Goal: Task Accomplishment & Management: Use online tool/utility

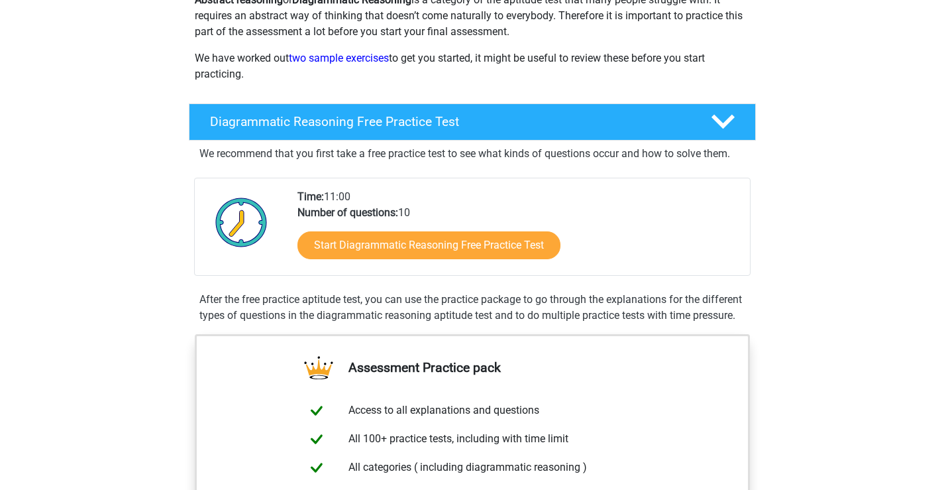
scroll to position [132, 0]
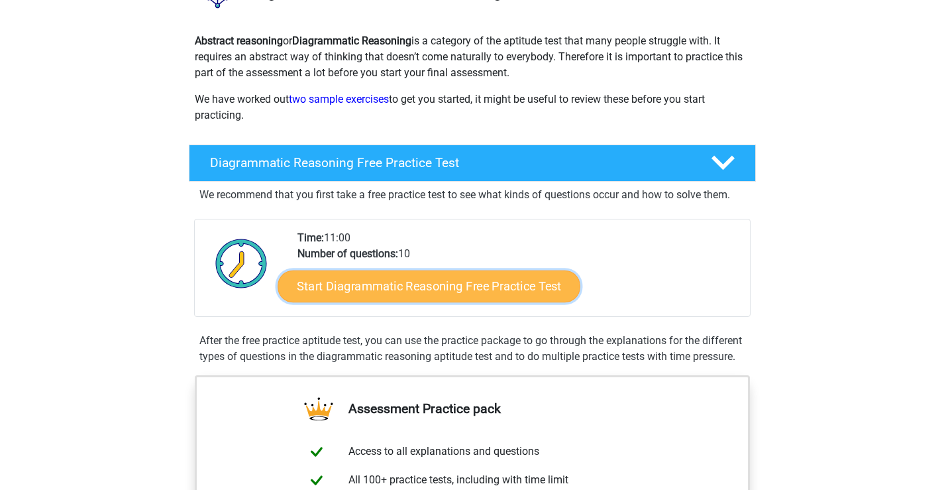
click at [414, 295] on link "Start Diagrammatic Reasoning Free Practice Test" at bounding box center [429, 286] width 303 height 32
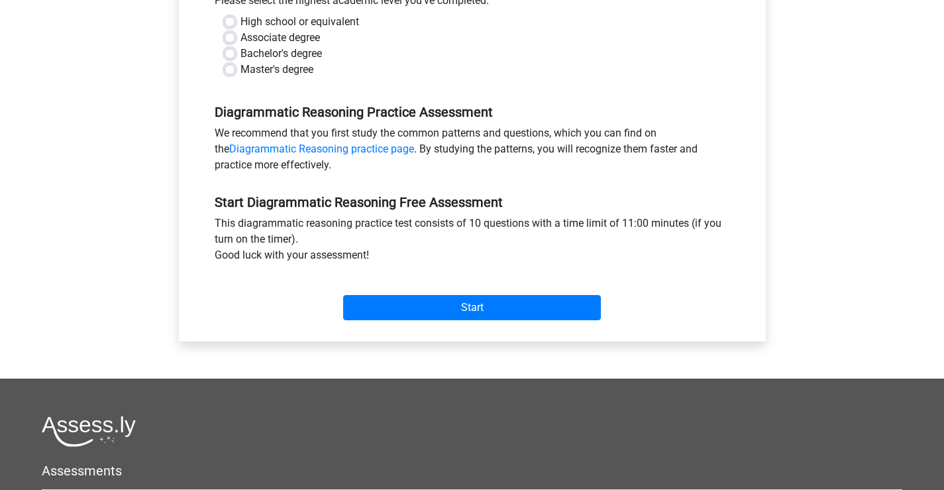
scroll to position [199, 0]
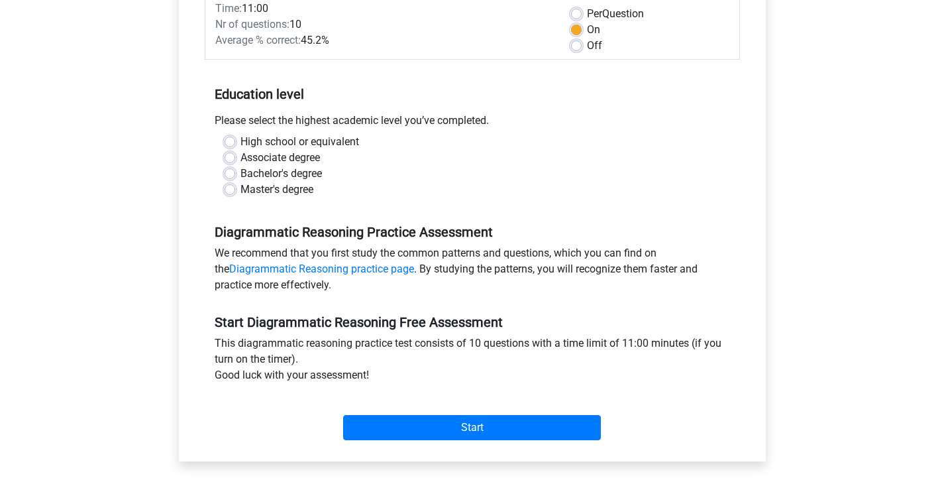
click at [231, 134] on div "High school or equivalent" at bounding box center [472, 142] width 495 height 16
click at [240, 141] on label "High school or equivalent" at bounding box center [299, 142] width 119 height 16
click at [231, 141] on input "High school or equivalent" at bounding box center [230, 140] width 11 height 13
radio input "true"
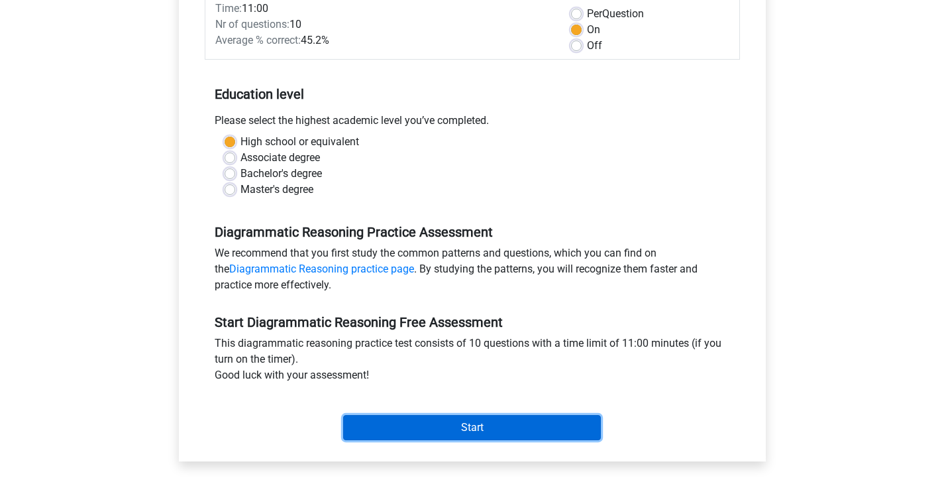
click at [453, 437] on input "Start" at bounding box center [472, 427] width 258 height 25
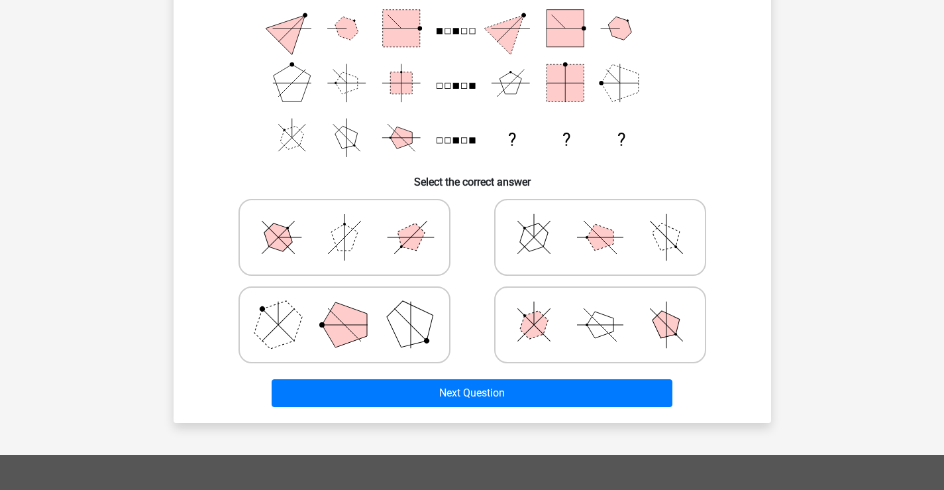
scroll to position [66, 0]
